Goal: Transaction & Acquisition: Purchase product/service

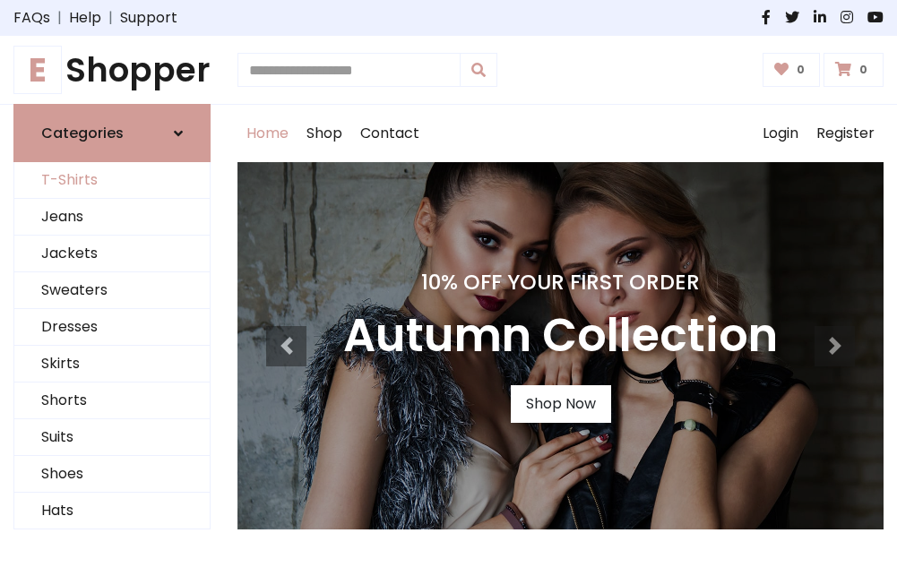
click at [112, 181] on link "T-Shirts" at bounding box center [111, 180] width 195 height 37
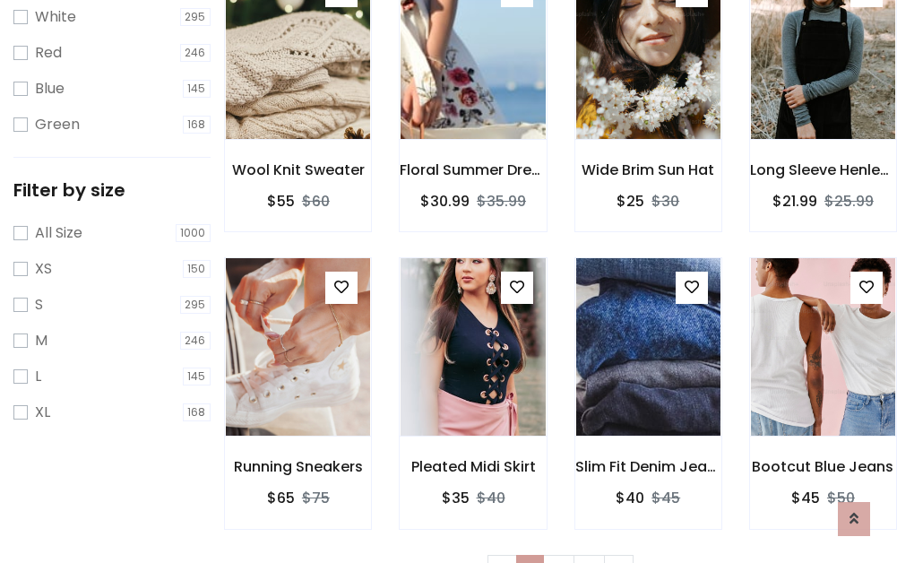
scroll to position [32, 0]
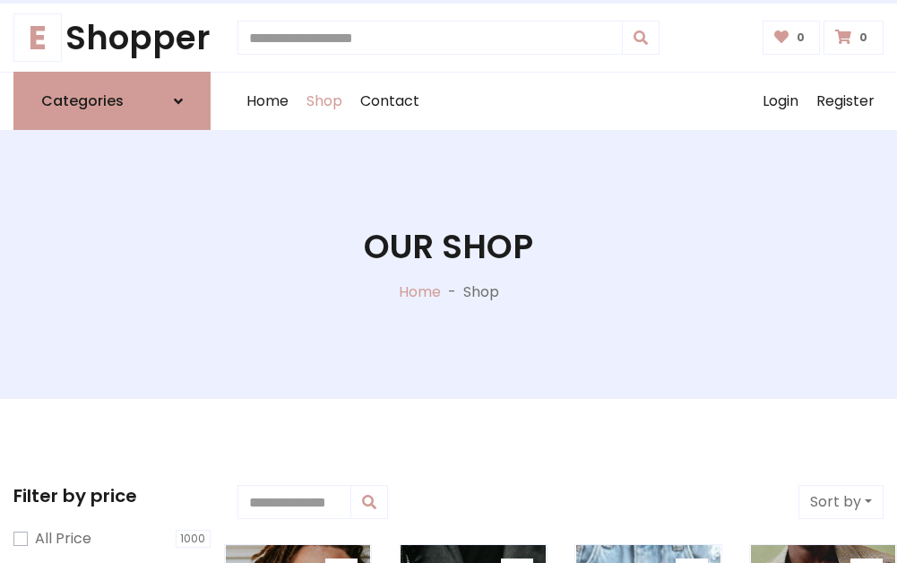
click at [448, 264] on h1 "Our Shop" at bounding box center [448, 246] width 169 height 39
click at [560, 101] on div "Home Shop Contact Log out Login Register" at bounding box center [560, 101] width 646 height 57
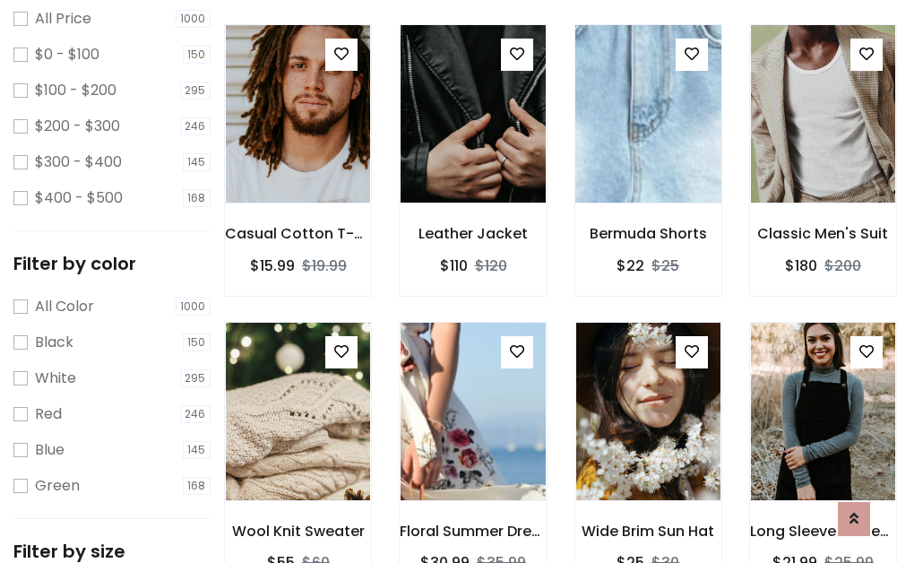
click at [648, 147] on img at bounding box center [648, 114] width 173 height 430
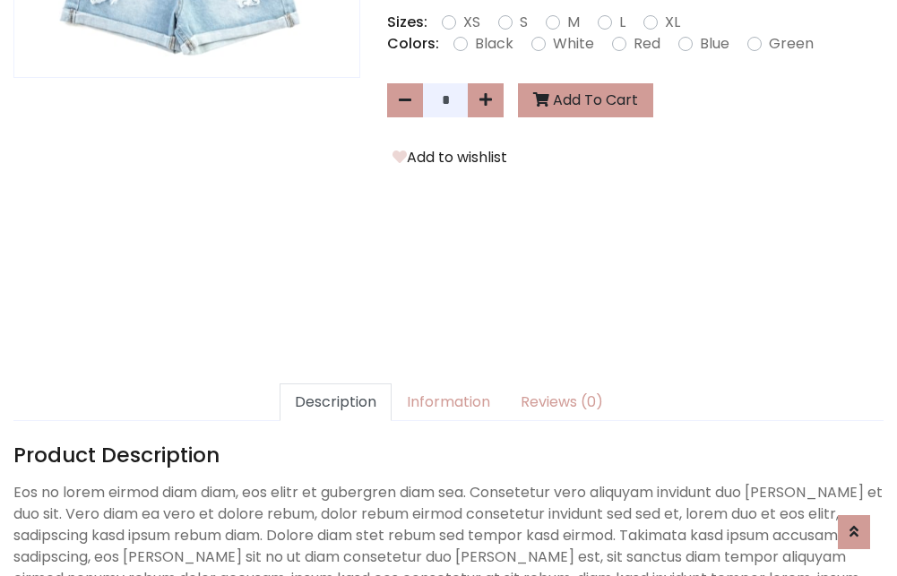
scroll to position [438, 0]
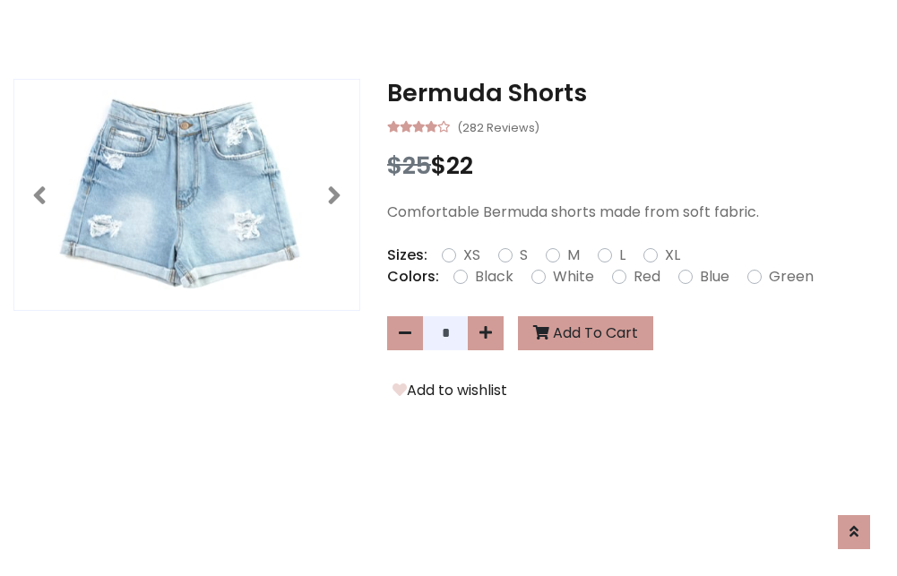
click at [635, 93] on h3 "Bermuda Shorts" at bounding box center [635, 93] width 496 height 29
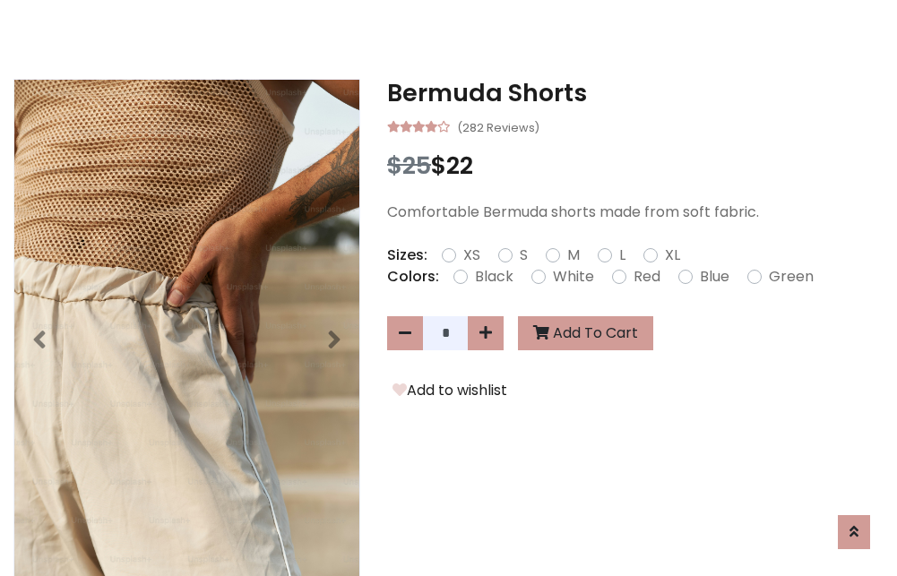
click at [635, 93] on h3 "Bermuda Shorts" at bounding box center [635, 93] width 496 height 29
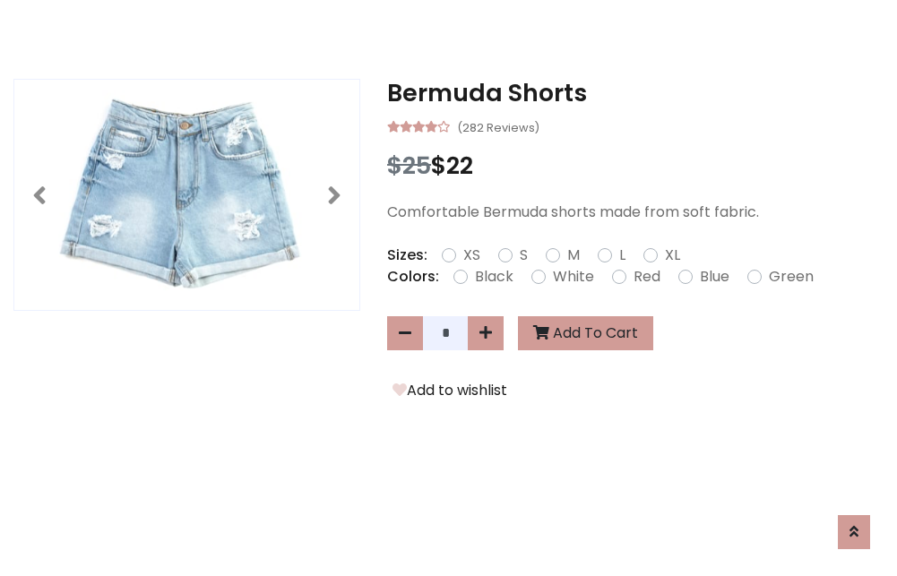
click at [635, 93] on h3 "Bermuda Shorts" at bounding box center [635, 93] width 496 height 29
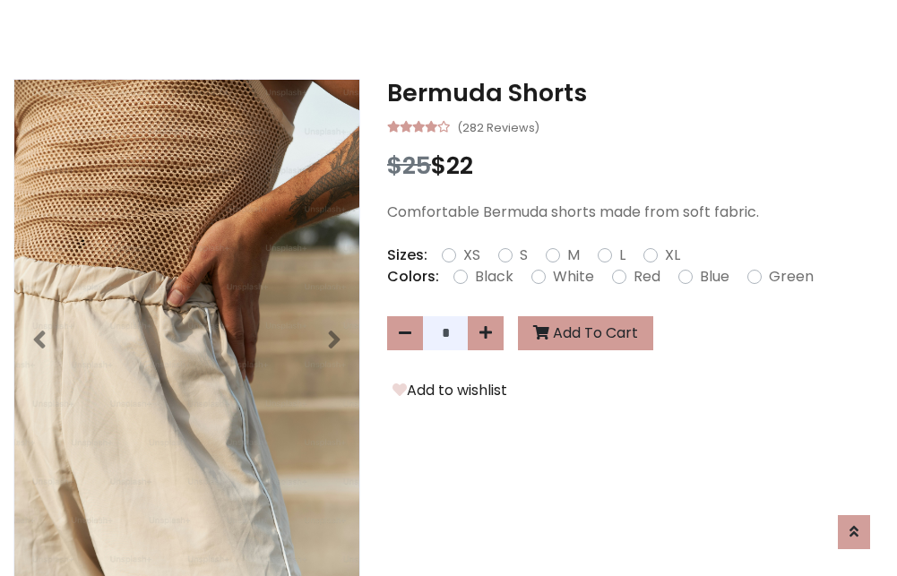
scroll to position [0, 0]
